Goal: Task Accomplishment & Management: Manage account settings

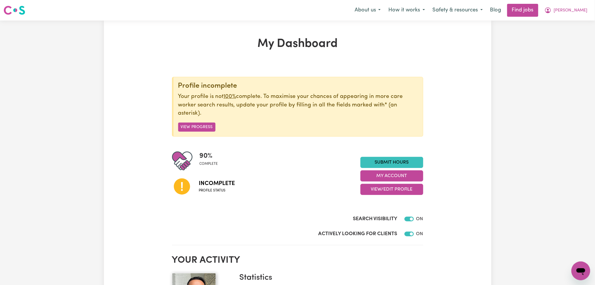
scroll to position [78, 0]
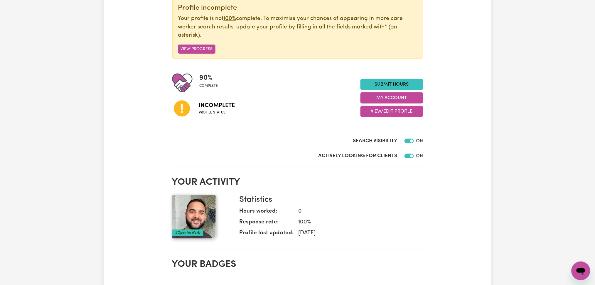
click at [478, 184] on div "My Dashboard Profile incomplete Your profile is not 100% complete. To maximise …" at bounding box center [298, 242] width 388 height 567
click at [387, 110] on button "View/Edit Profile" at bounding box center [392, 111] width 63 height 11
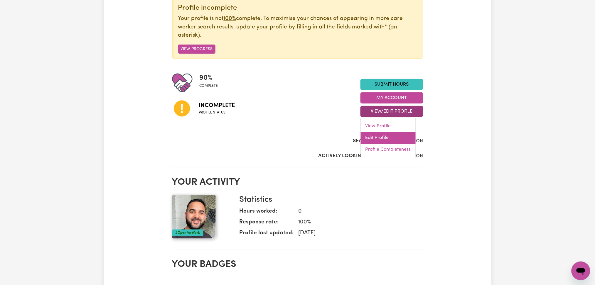
click at [377, 134] on link "Edit Profile" at bounding box center [388, 138] width 55 height 12
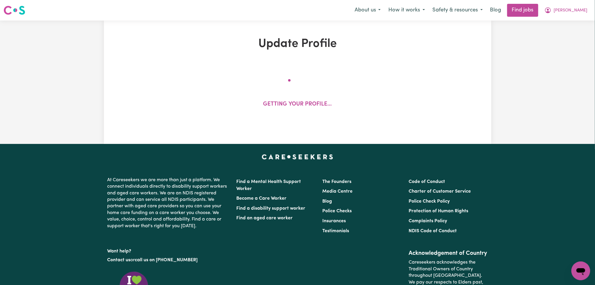
select select "[DEMOGRAPHIC_DATA]"
select select "[DEMOGRAPHIC_DATA] Citizen"
select select "Studying a healthcare related degree or qualification"
select select "47"
select select "55"
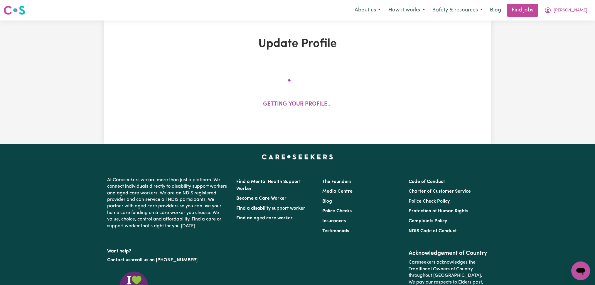
select select "65"
select select "80"
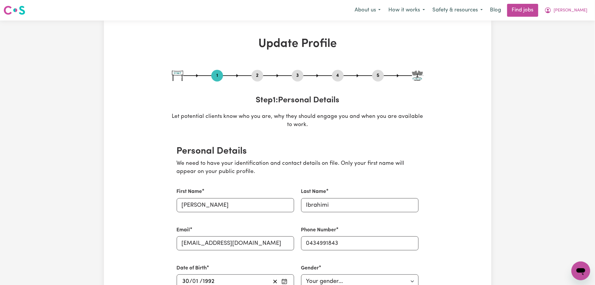
click at [298, 76] on button "3" at bounding box center [298, 76] width 12 height 8
select select "Certificate III (Individual Support)"
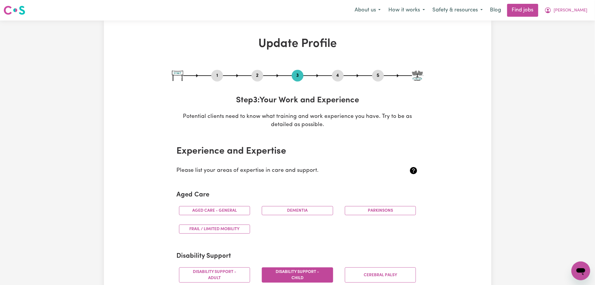
click at [337, 76] on button "4" at bounding box center [338, 76] width 12 height 8
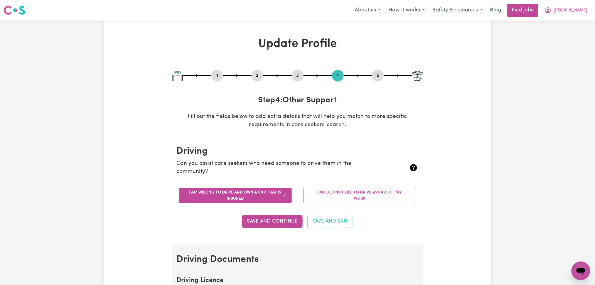
click at [375, 76] on button "5" at bounding box center [378, 76] width 12 height 8
select select "I am providing services by being employed by an organisation"
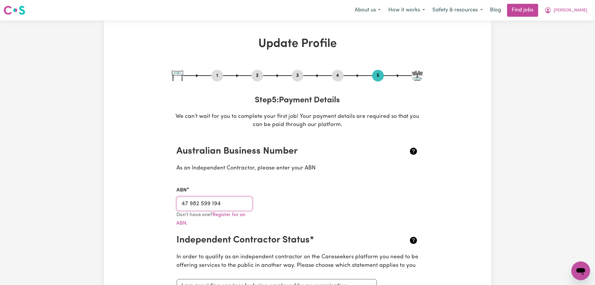
click at [219, 206] on input "47 982 599 194" at bounding box center [215, 204] width 76 height 14
click at [256, 76] on button "2" at bounding box center [258, 76] width 12 height 8
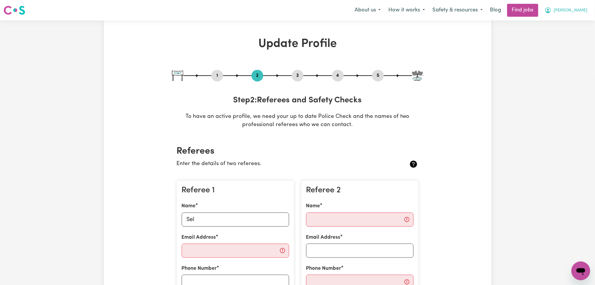
click at [559, 11] on span "[PERSON_NAME]" at bounding box center [571, 10] width 34 height 6
click at [555, 33] on link "My Dashboard" at bounding box center [568, 33] width 46 height 11
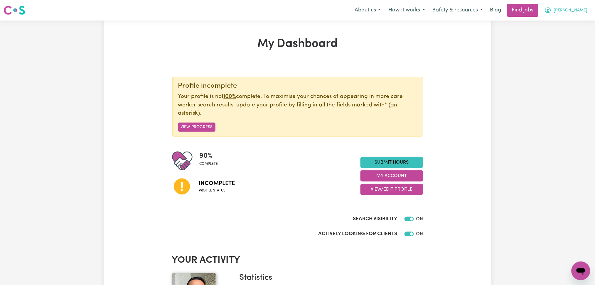
click at [571, 14] on span "[PERSON_NAME]" at bounding box center [571, 10] width 34 height 6
click at [565, 47] on link "Logout" at bounding box center [568, 44] width 46 height 11
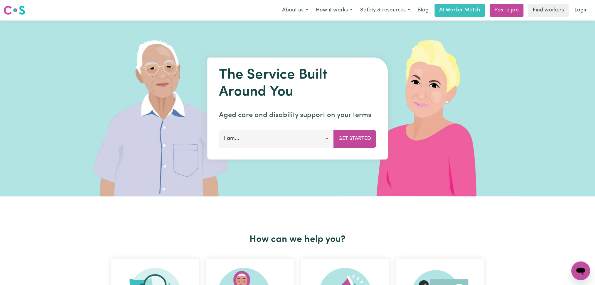
click at [572, 13] on link "Login" at bounding box center [582, 10] width 20 height 13
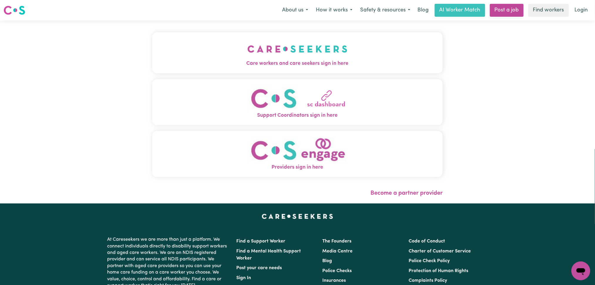
click at [268, 54] on button "Care workers and care seekers sign in here" at bounding box center [297, 52] width 291 height 41
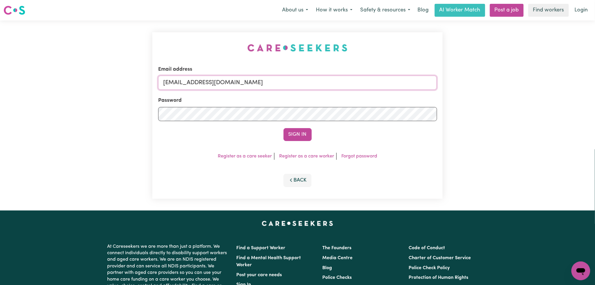
click at [258, 77] on input "[EMAIL_ADDRESS][DOMAIN_NAME]" at bounding box center [297, 83] width 279 height 14
drag, startPoint x: 194, startPoint y: 85, endPoint x: 326, endPoint y: 85, distance: 132.5
click at [326, 85] on input "Superuser~[EMAIL_ADDRESS][DOMAIN_NAME]" at bounding box center [297, 83] width 279 height 14
type input "Superuser~[EMAIL_ADDRESS][DOMAIN_NAME]"
click at [295, 135] on button "Sign In" at bounding box center [298, 134] width 28 height 13
